Goal: Task Accomplishment & Management: Manage account settings

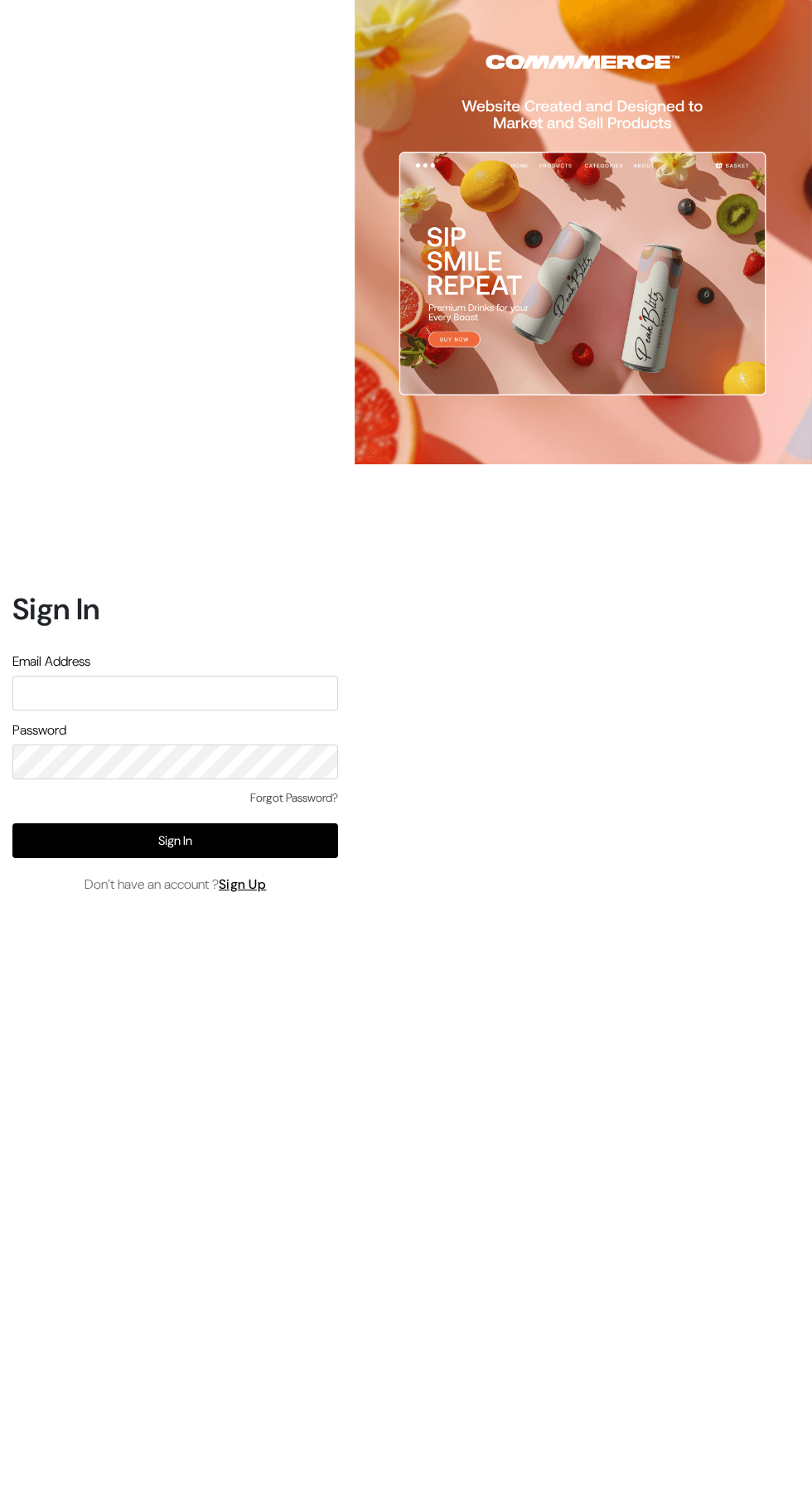
click at [94, 711] on input "text" at bounding box center [175, 693] width 326 height 34
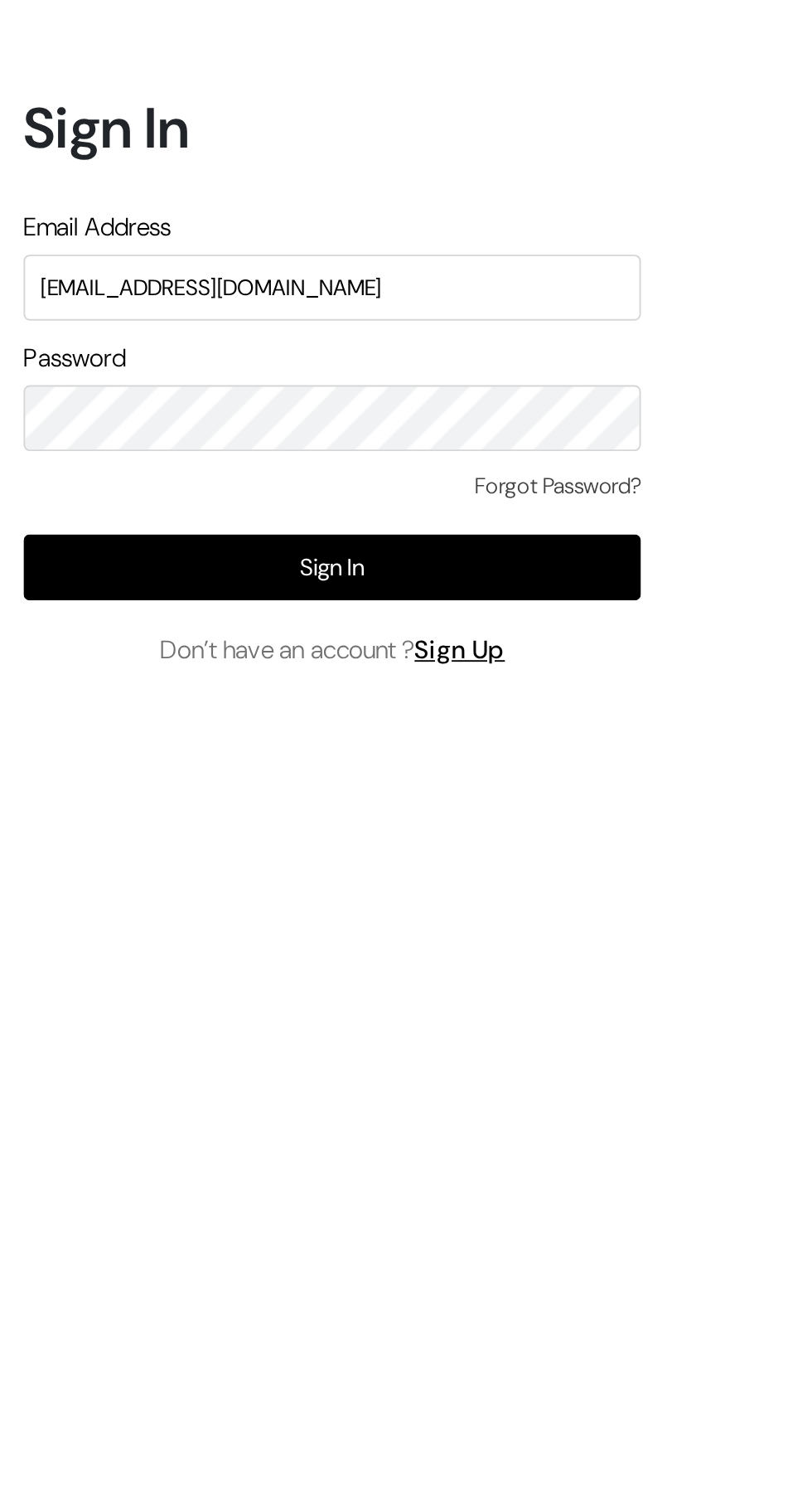
type input "Welcomeindiaart@gmail.com"
click at [234, 858] on button "Sign In" at bounding box center [175, 841] width 326 height 34
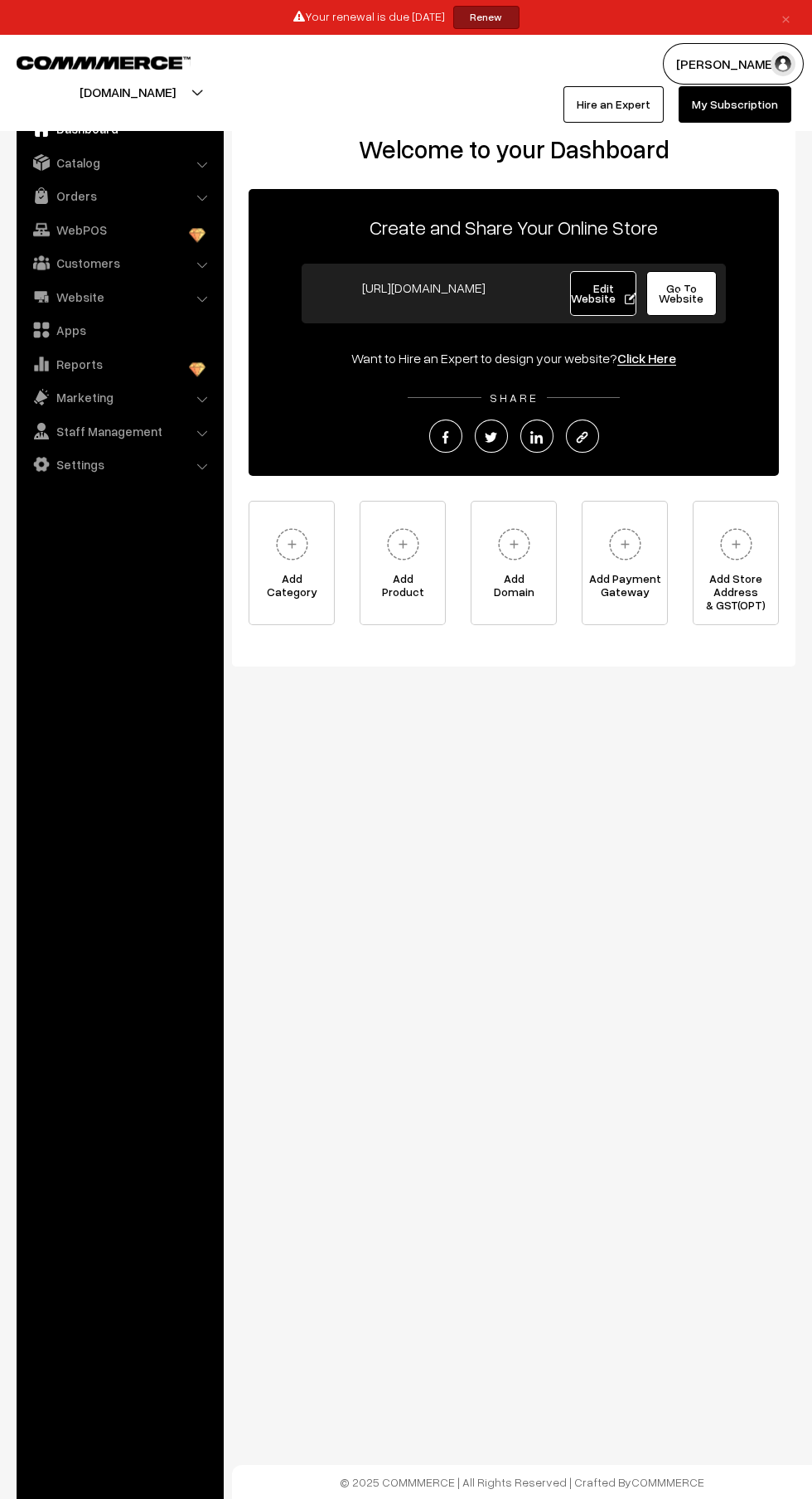
click at [145, 465] on link "Settings" at bounding box center [120, 464] width 197 height 30
click at [139, 355] on link "Reports" at bounding box center [120, 364] width 197 height 30
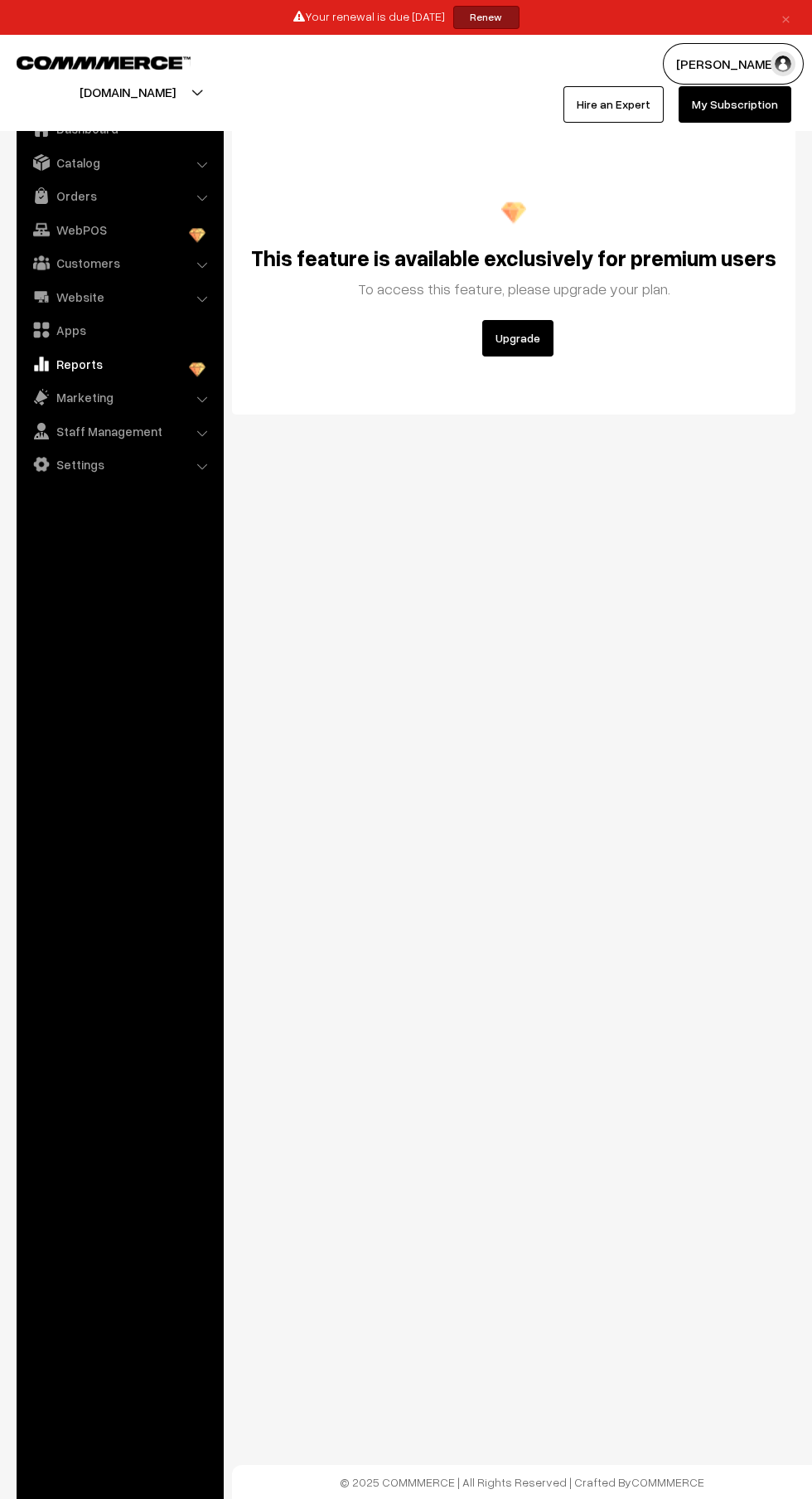
click at [107, 332] on link "Apps" at bounding box center [120, 329] width 197 height 30
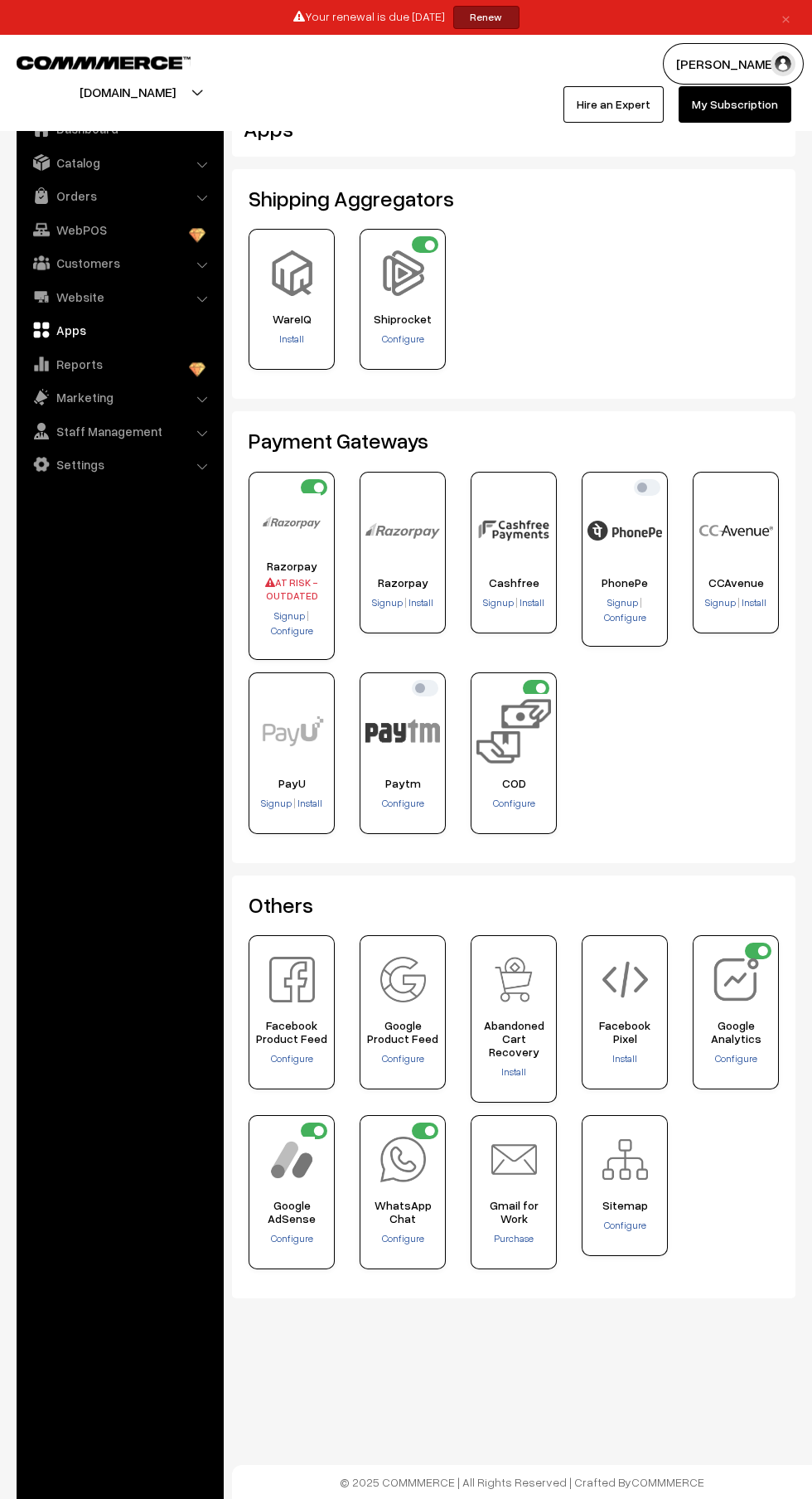
click at [123, 194] on link "Orders" at bounding box center [120, 195] width 197 height 30
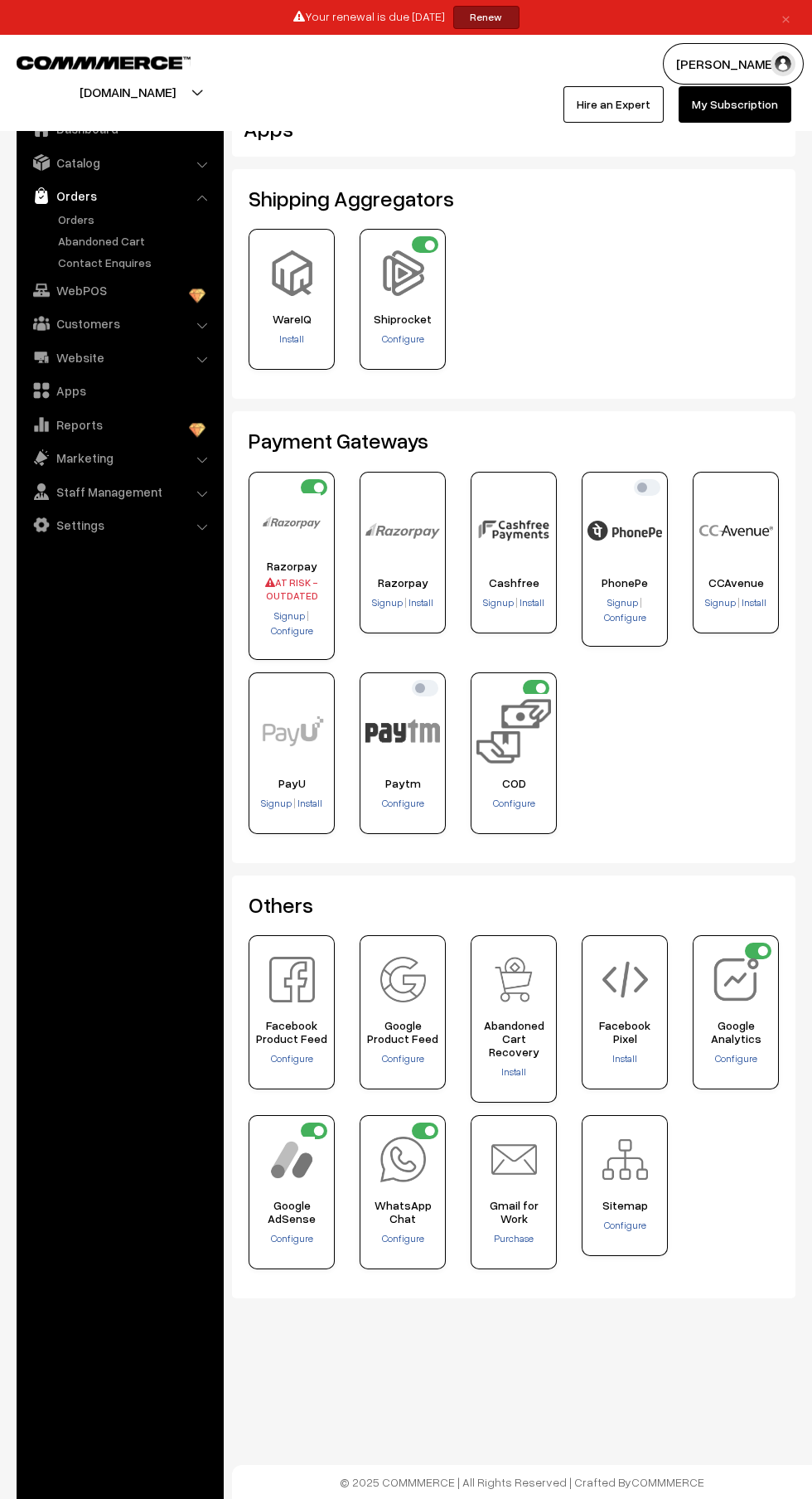
click at [88, 225] on link "Orders" at bounding box center [135, 219] width 164 height 17
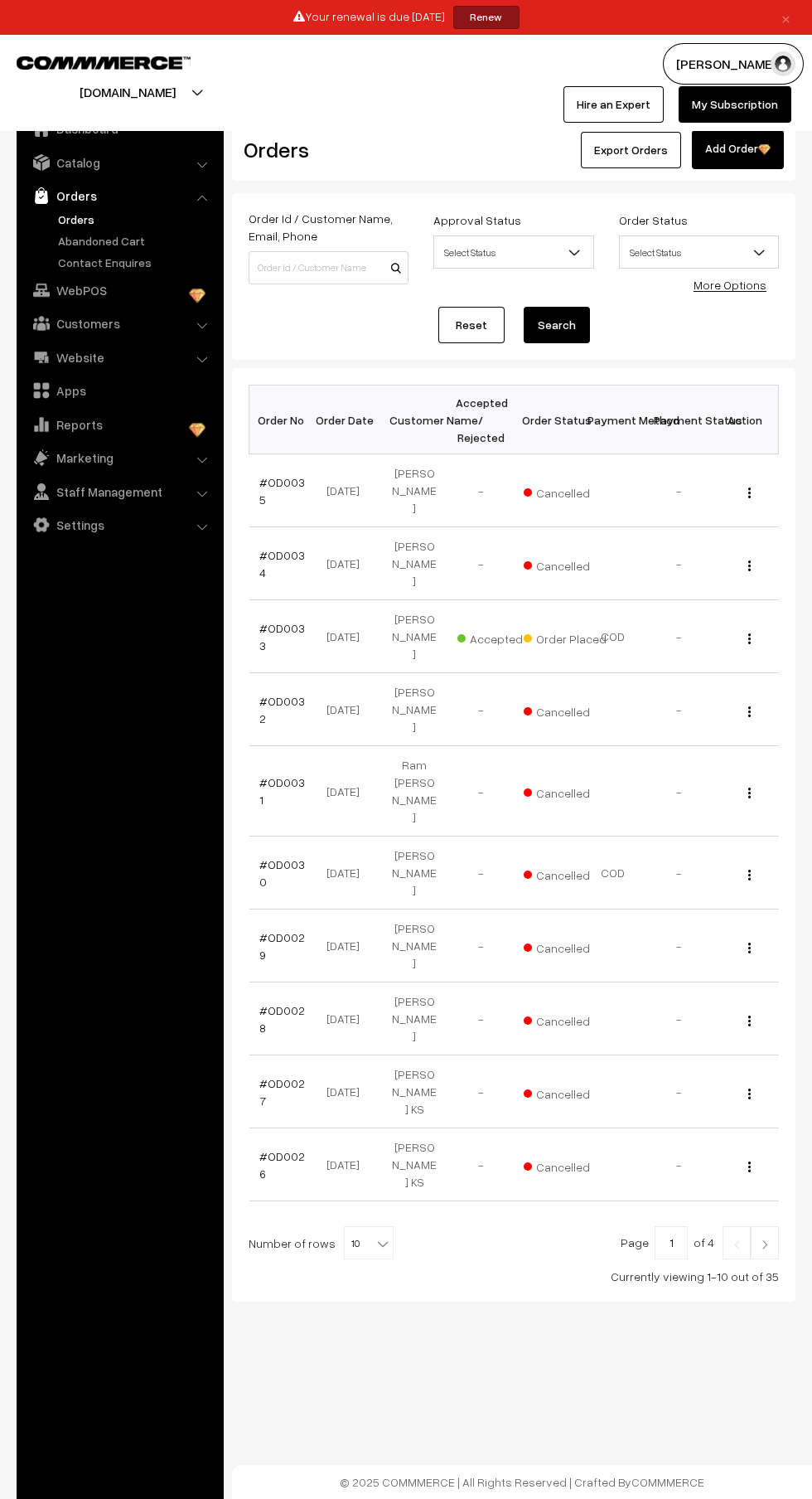
click at [116, 238] on link "Abandoned Cart" at bounding box center [135, 240] width 164 height 17
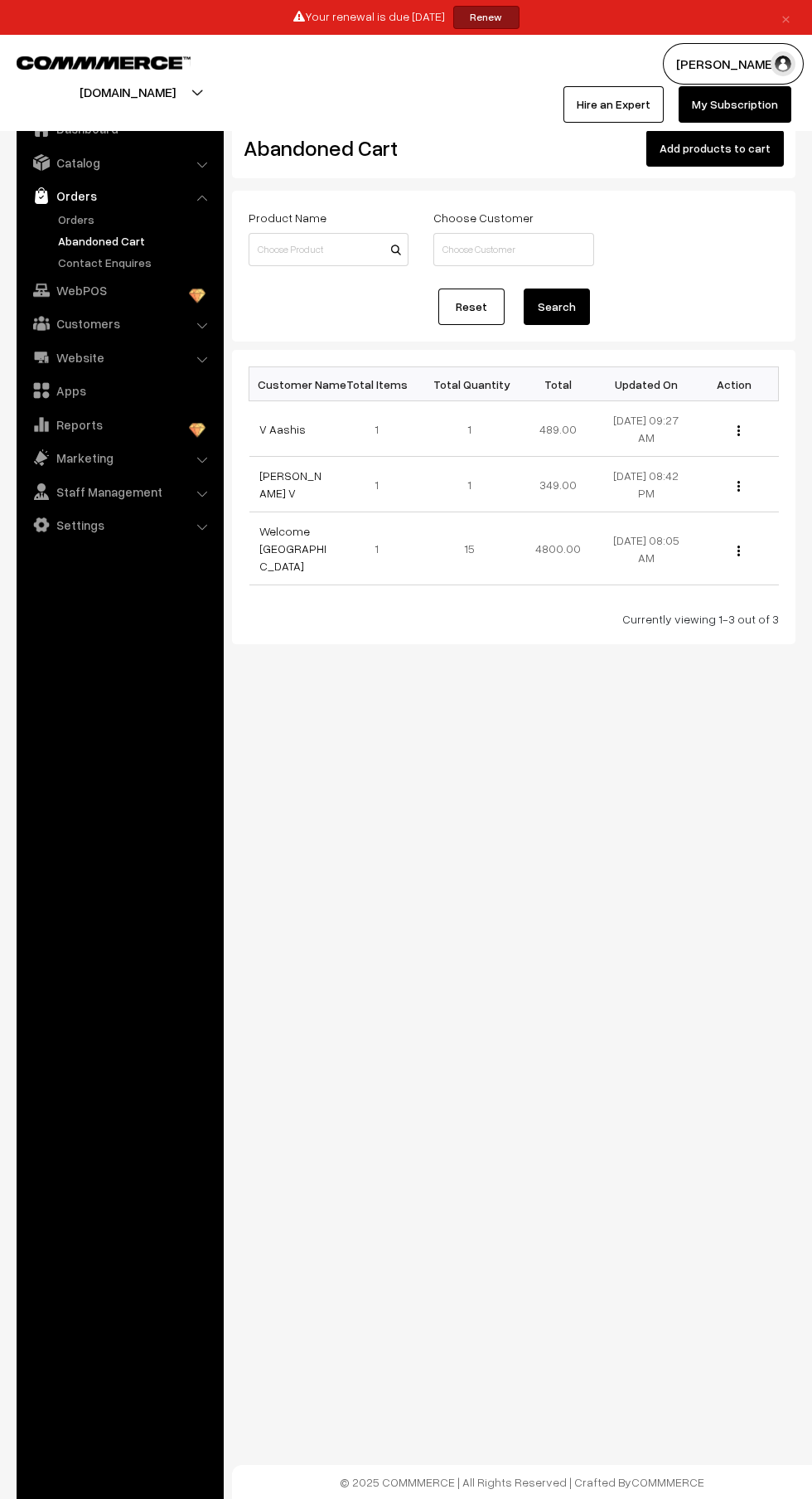
click at [502, 22] on link "Renew" at bounding box center [486, 17] width 66 height 23
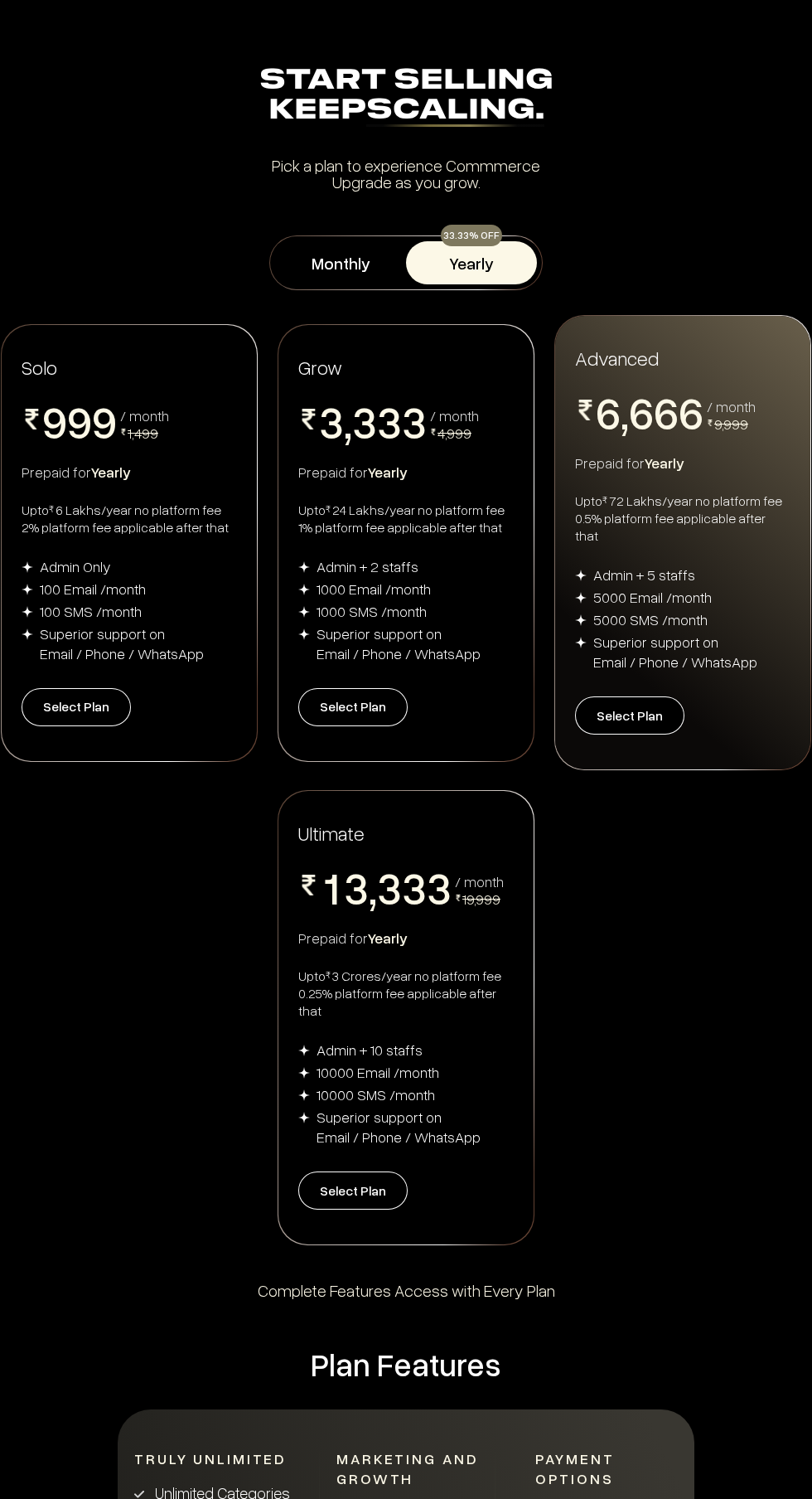
click at [126, 486] on div "Solo 0 1 2 3 4 5 6 7 8 9 0 1 2 3 4 5 6 7 8 9 0 1 2 3 4 5 6 7 8 9 / month 1,499 …" at bounding box center [129, 542] width 256 height 436
click at [77, 696] on button "Select Plan" at bounding box center [77, 708] width 109 height 38
click at [345, 261] on button "Monthly" at bounding box center [340, 262] width 131 height 43
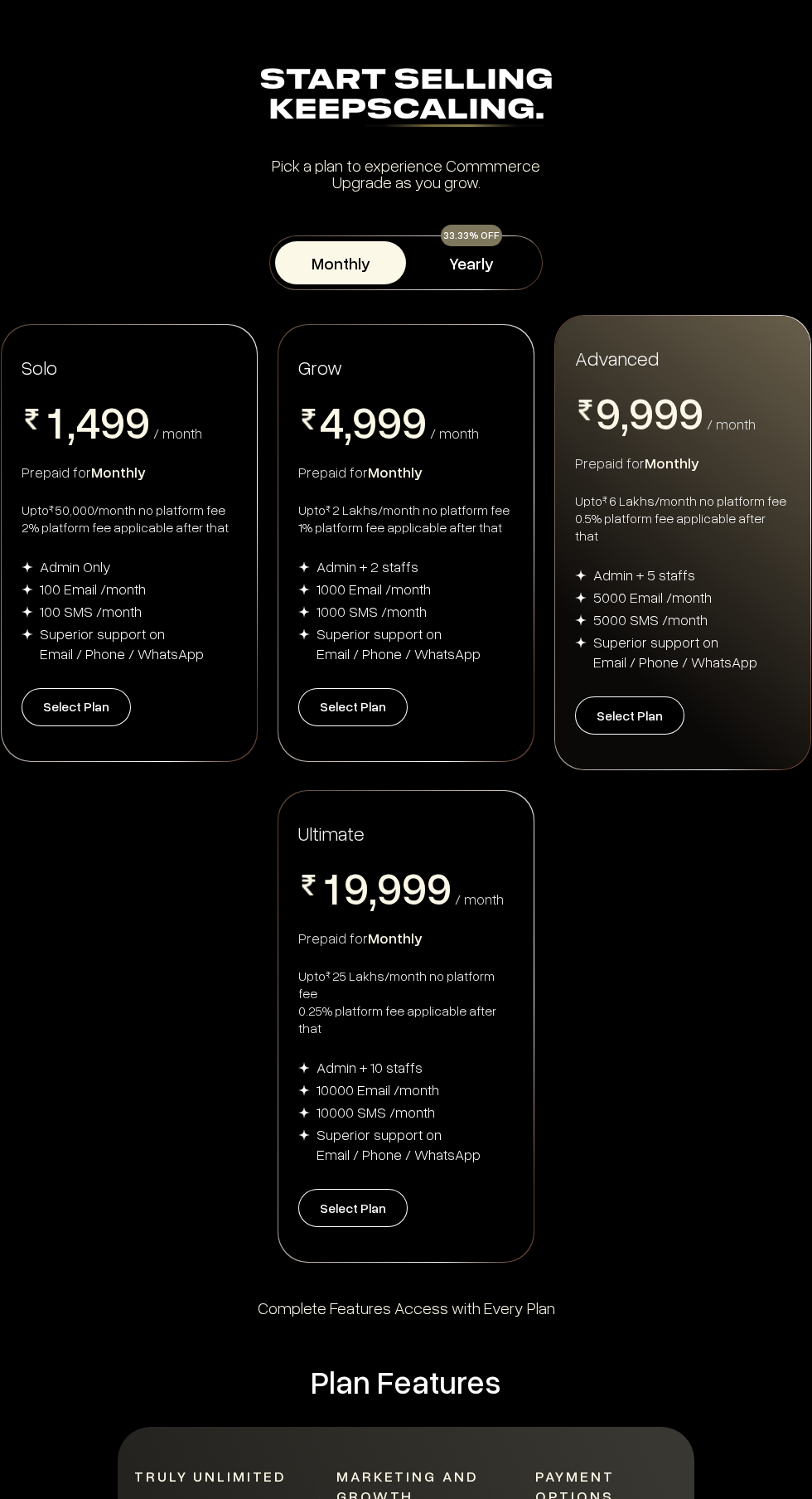
click at [458, 268] on button "Yearly" at bounding box center [471, 262] width 131 height 43
